Goal: Contribute content

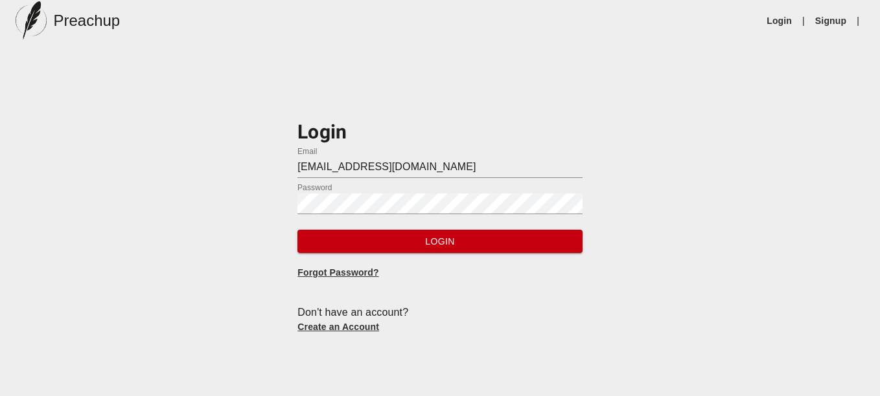
click at [420, 244] on span "Login" at bounding box center [440, 242] width 264 height 16
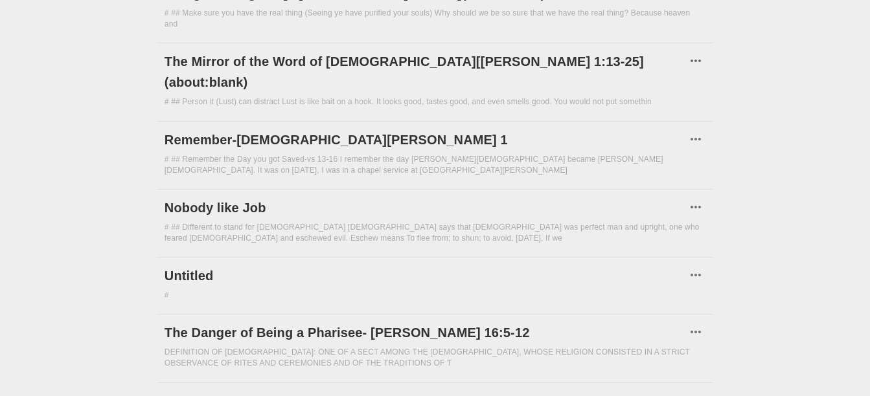
scroll to position [1225, 0]
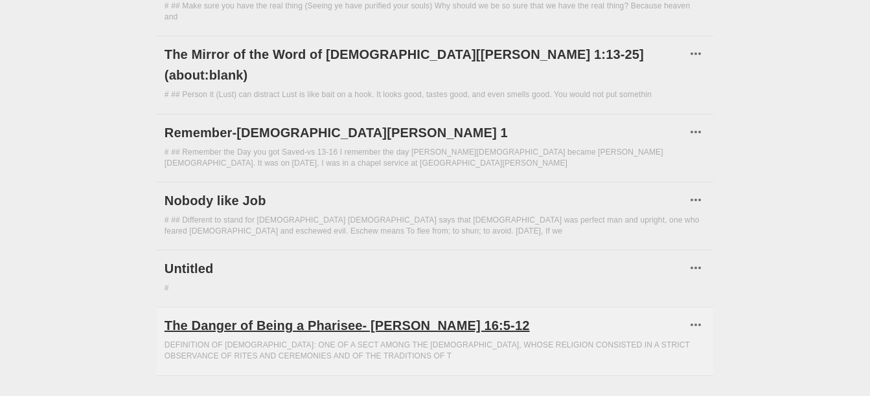
click at [411, 315] on h6 "The Danger of Being a Pharisee- [PERSON_NAME] 16:5-12" at bounding box center [425, 325] width 521 height 21
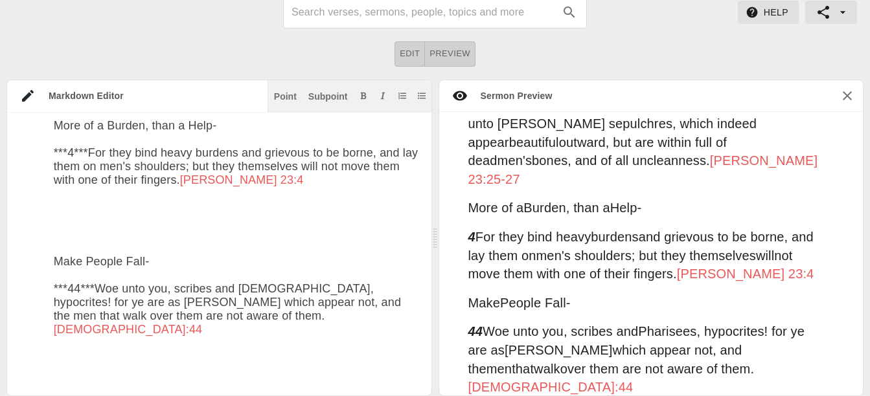
scroll to position [1338, 0]
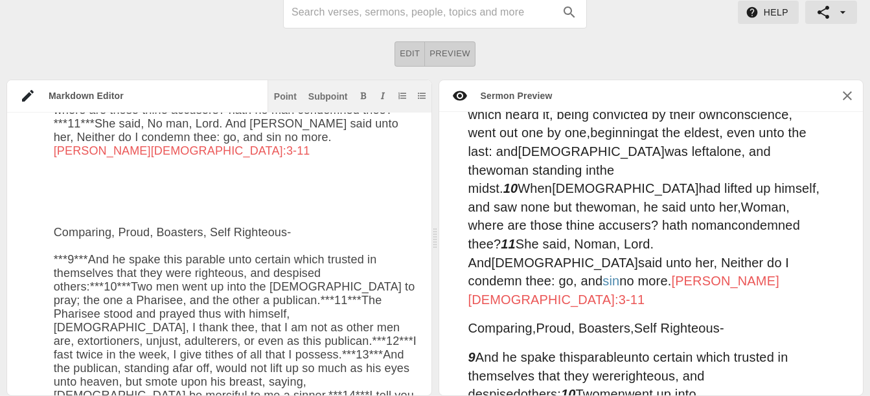
scroll to position [844, 0]
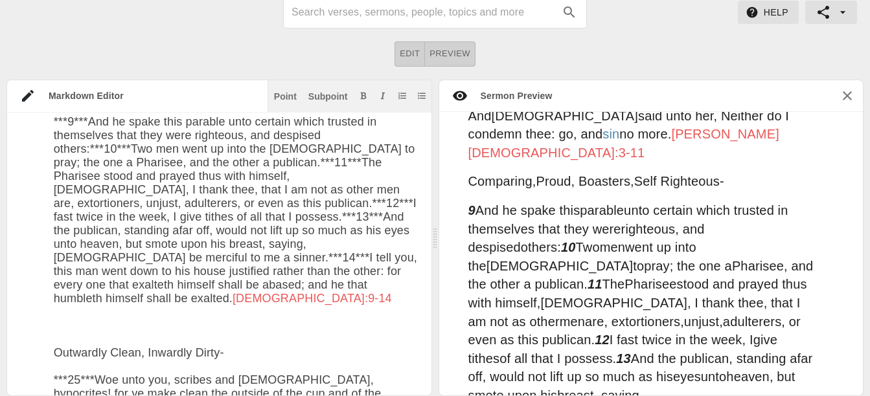
click at [203, 354] on textarea at bounding box center [236, 296] width 365 height 2184
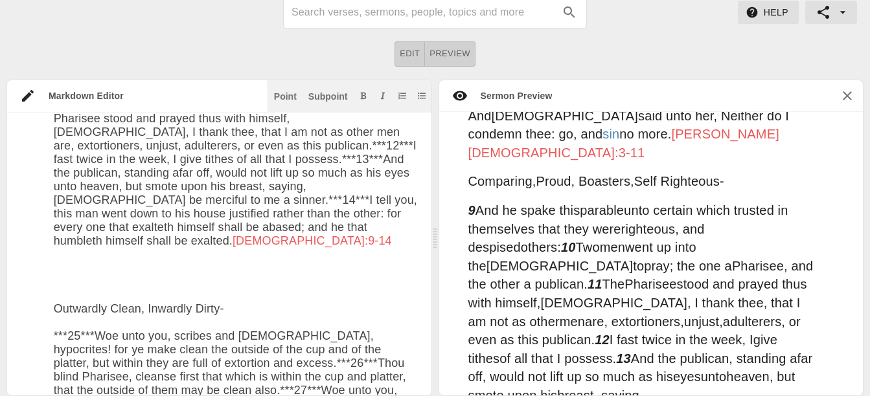
scroll to position [1066, 0]
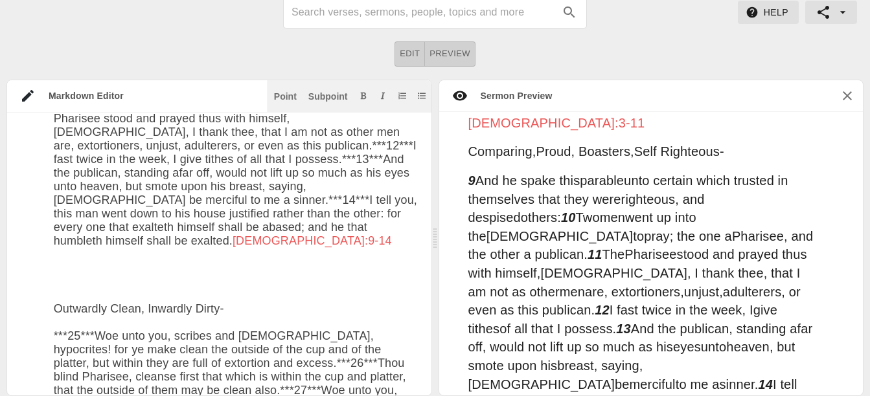
click at [378, 130] on textarea at bounding box center [236, 245] width 365 height 2198
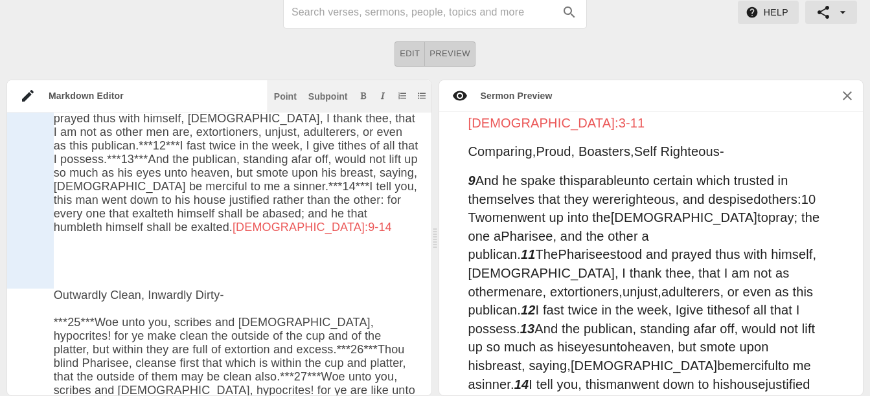
click at [14, 206] on div at bounding box center [30, 200] width 47 height 177
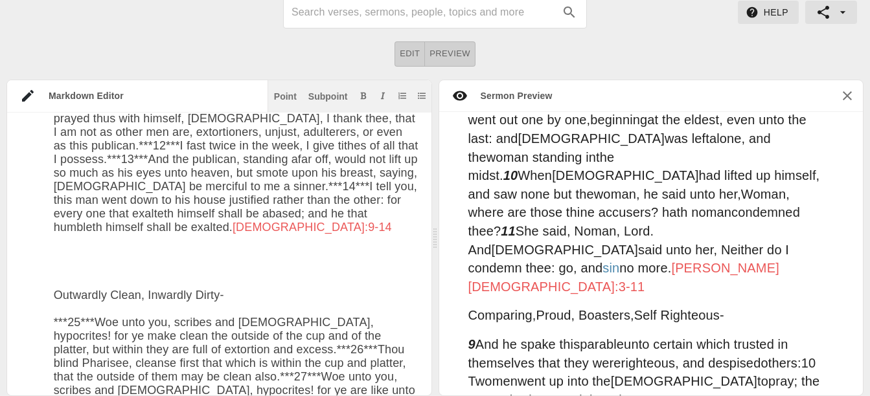
click at [188, 293] on textarea at bounding box center [236, 238] width 365 height 2184
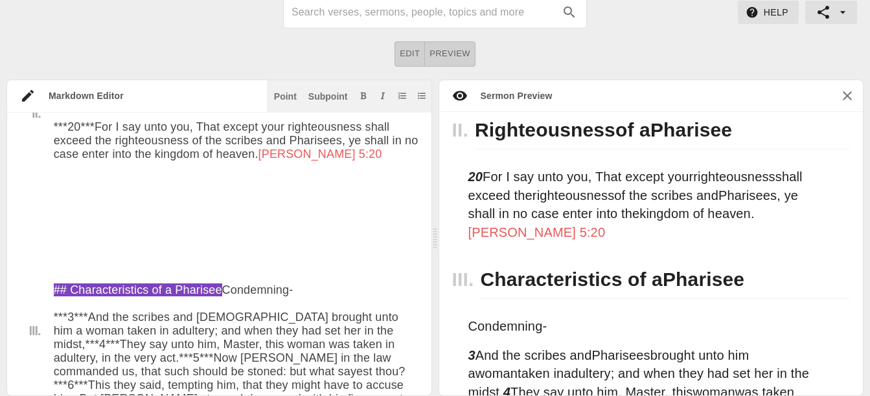
scroll to position [440, 0]
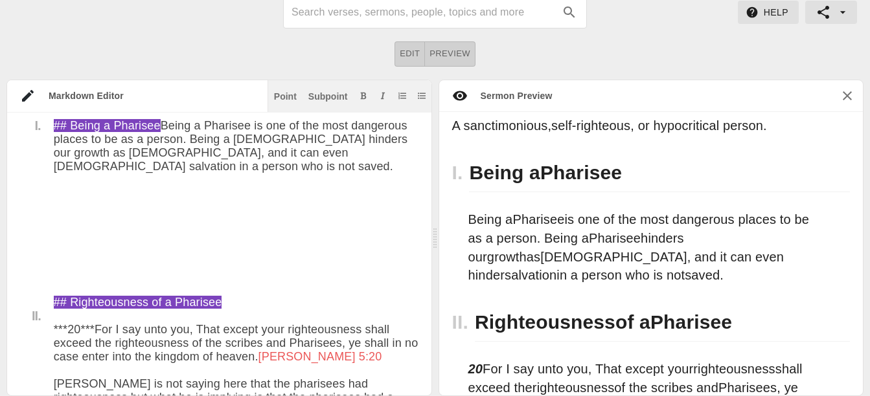
scroll to position [262, 0]
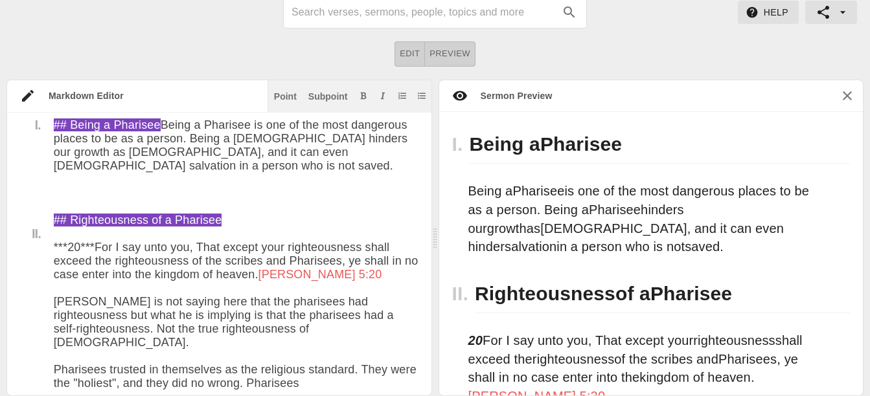
scroll to position [834, 0]
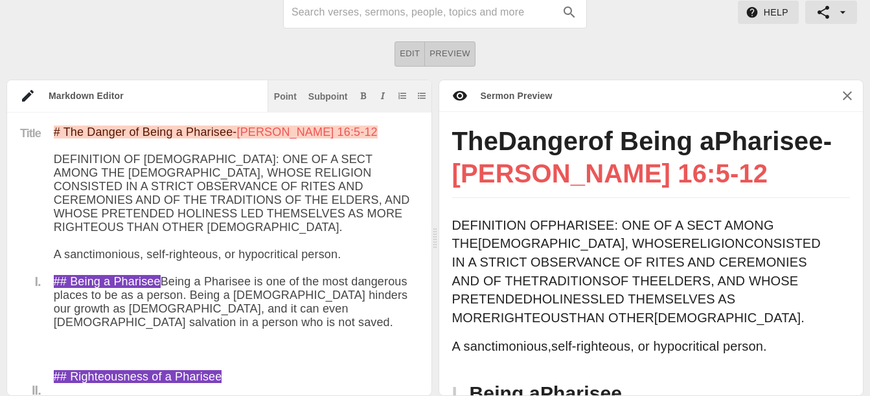
type textarea "# Lor Ipsumd si Ametc a Elitsedd- Eiusmod 60:8-07 TEMPORINCI UT LABOREET: DOL M…"
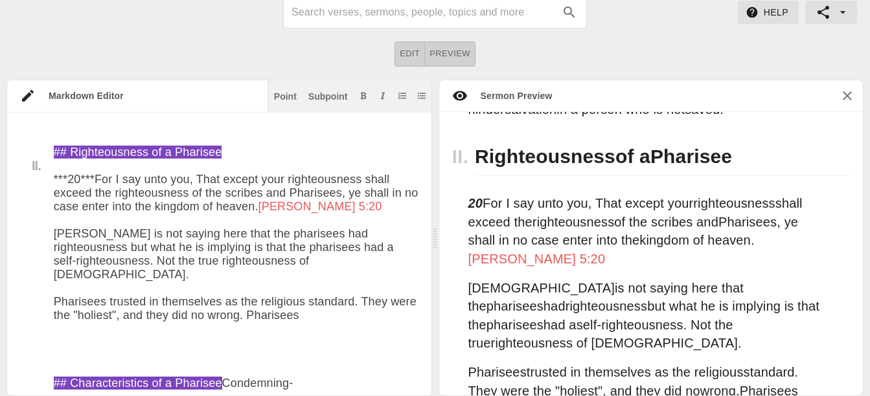
scroll to position [412, 0]
